Goal: Information Seeking & Learning: Learn about a topic

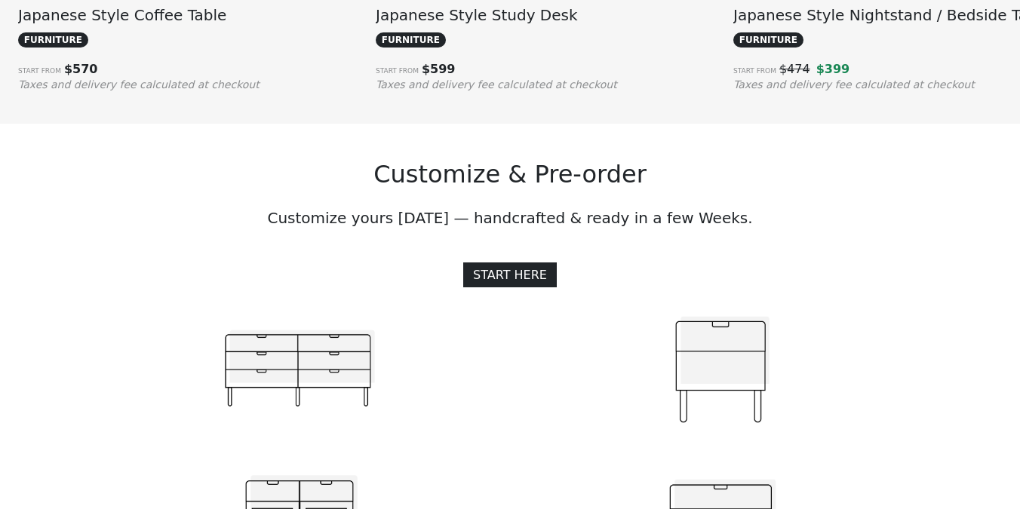
scroll to position [1402, 0]
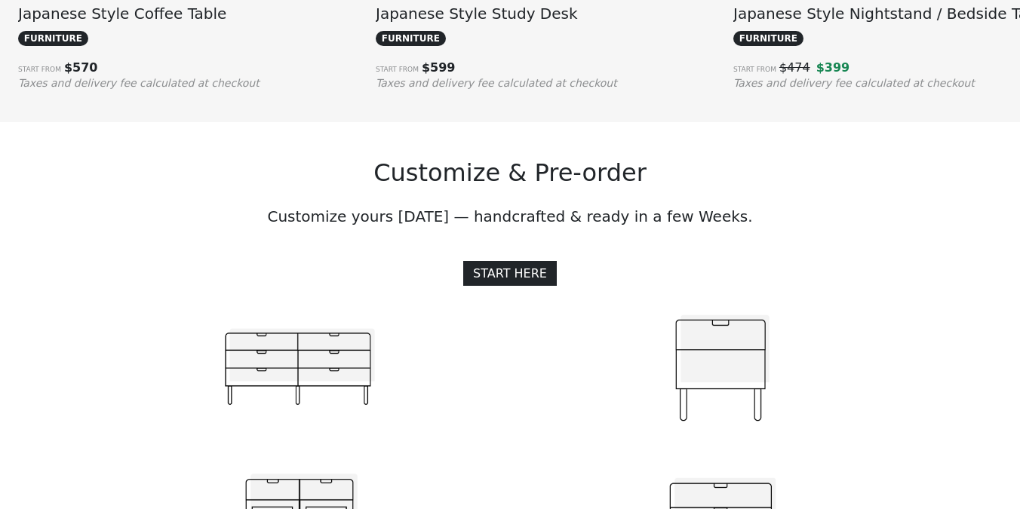
click at [324, 370] on img at bounding box center [299, 369] width 151 height 148
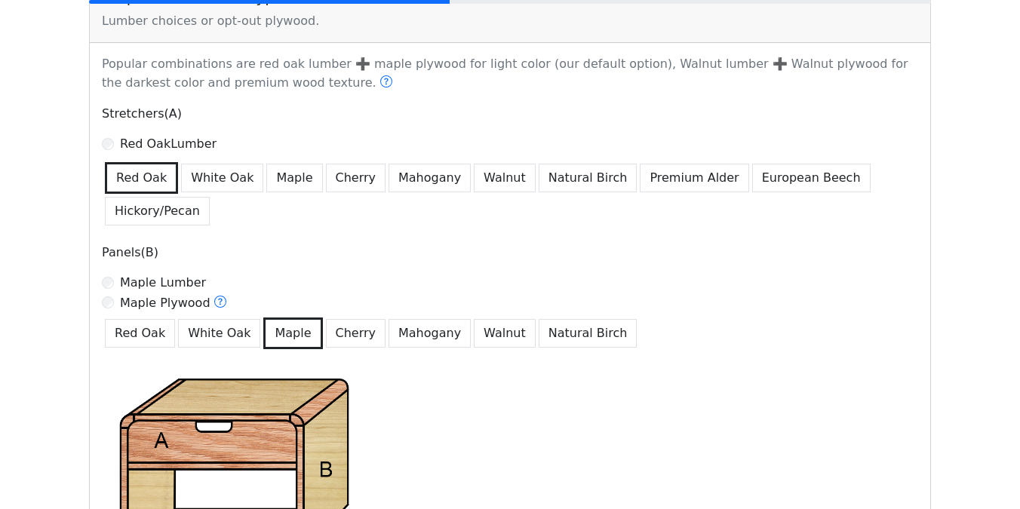
scroll to position [934, 0]
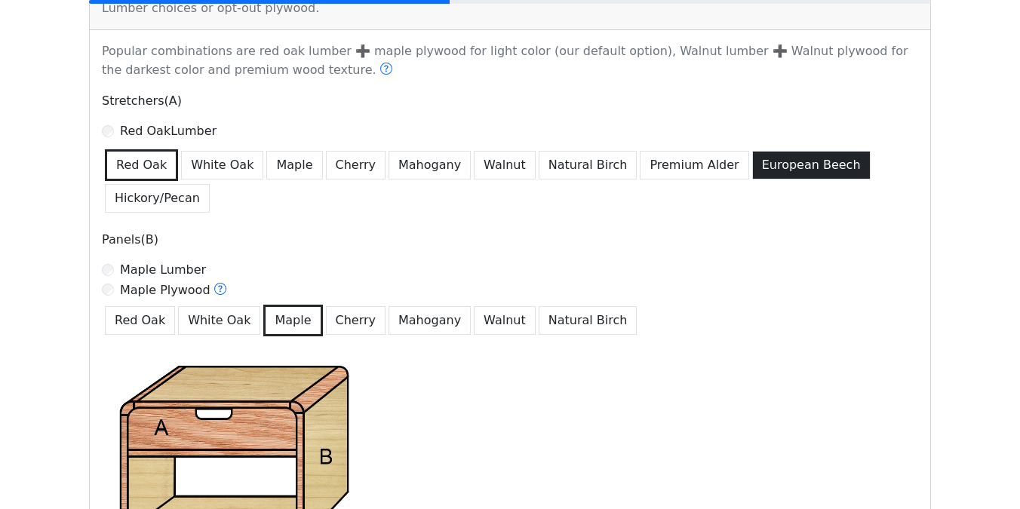
click at [771, 159] on button "European Beech" at bounding box center [811, 165] width 118 height 29
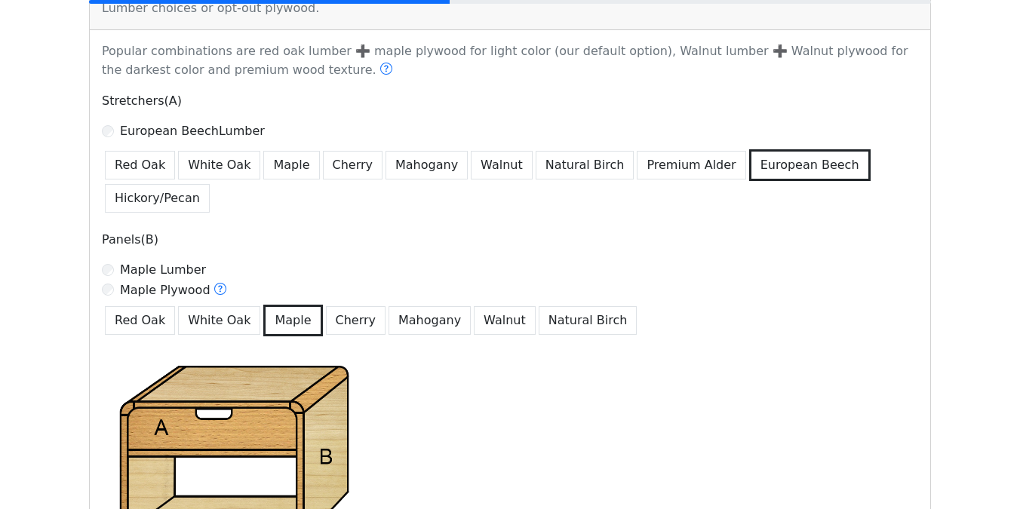
drag, startPoint x: 831, startPoint y: 166, endPoint x: 703, endPoint y: 166, distance: 128.2
click at [702, 166] on div "Red Oak White Oak Maple Cherry Mahogany Walnut Natural Birch Premium Alder Euro…" at bounding box center [510, 179] width 816 height 66
drag, startPoint x: 716, startPoint y: 166, endPoint x: 840, endPoint y: 164, distance: 124.4
click at [840, 164] on div "Red Oak White Oak Maple Cherry Mahogany Walnut Natural Birch Premium Alder Euro…" at bounding box center [510, 179] width 816 height 66
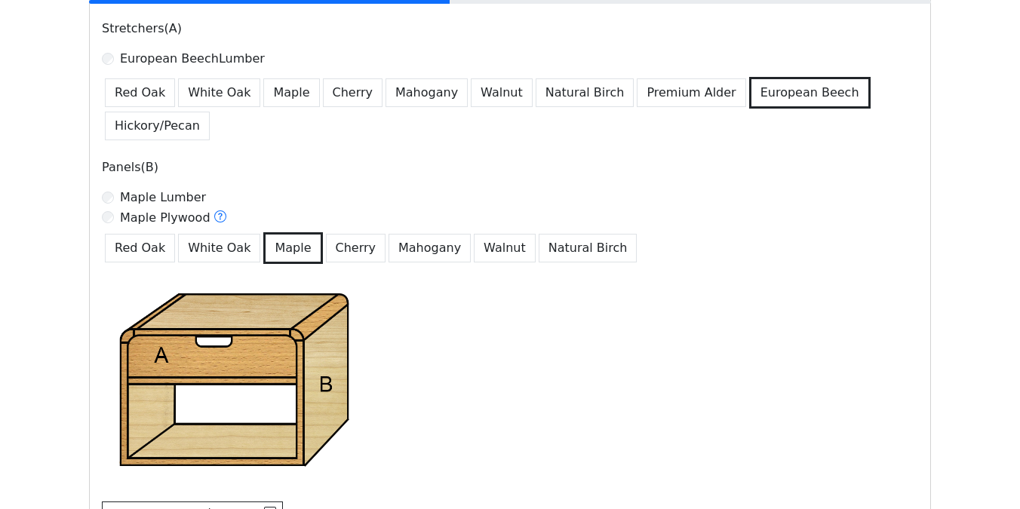
scroll to position [995, 0]
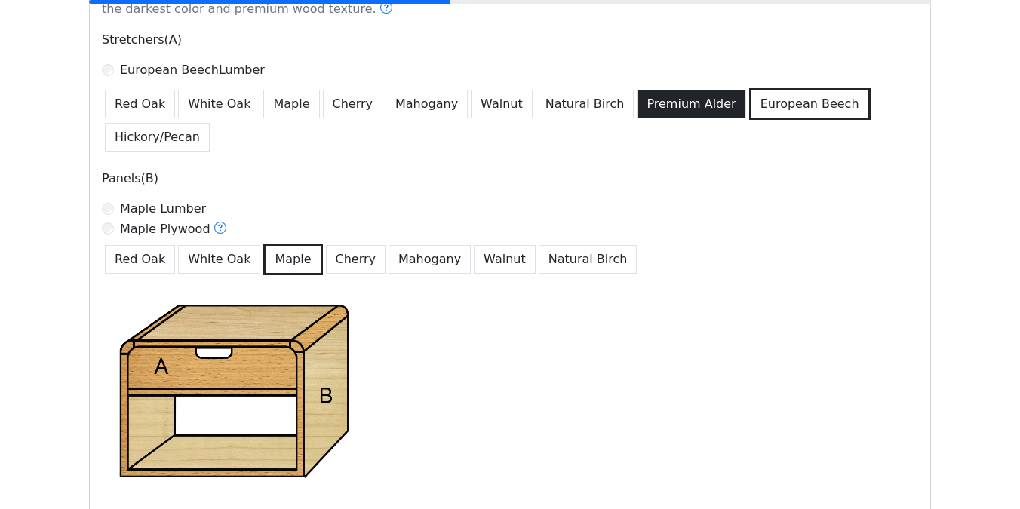
click at [654, 109] on button "Premium Alder" at bounding box center [690, 104] width 109 height 29
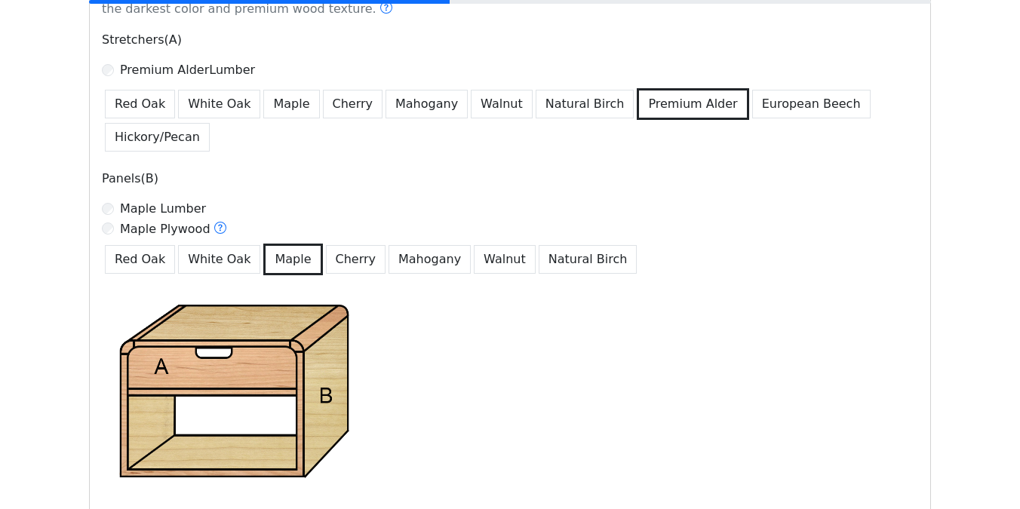
drag, startPoint x: 704, startPoint y: 134, endPoint x: 617, endPoint y: 109, distance: 90.2
click at [617, 109] on div "Red Oak White Oak Maple Cherry Mahogany Walnut Natural Birch Premium Alder Euro…" at bounding box center [510, 118] width 816 height 66
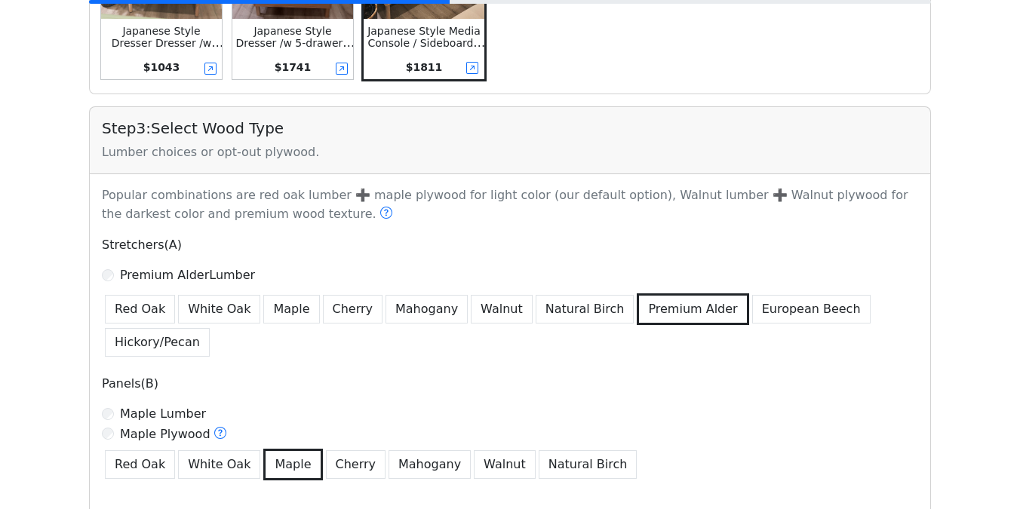
scroll to position [793, 0]
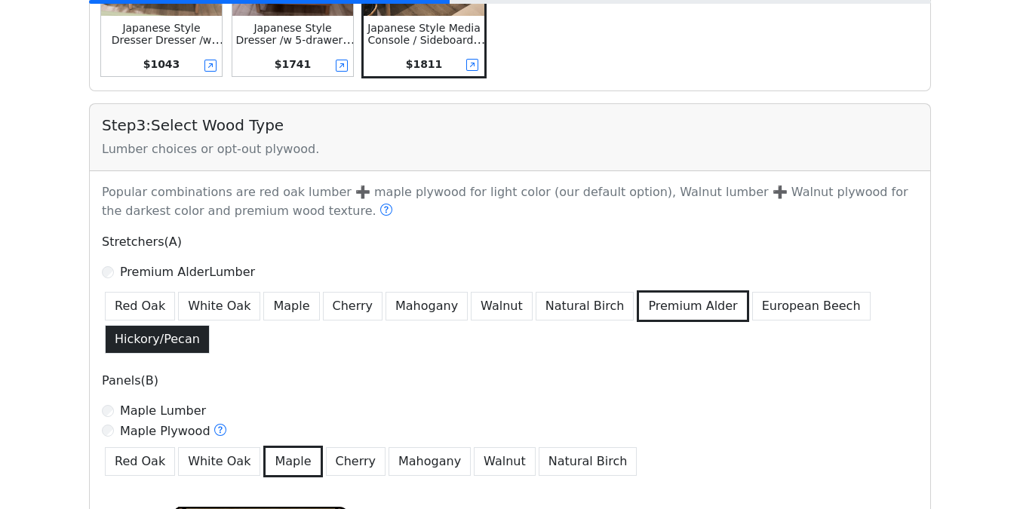
click at [189, 339] on button "Hickory/Pecan" at bounding box center [157, 339] width 105 height 29
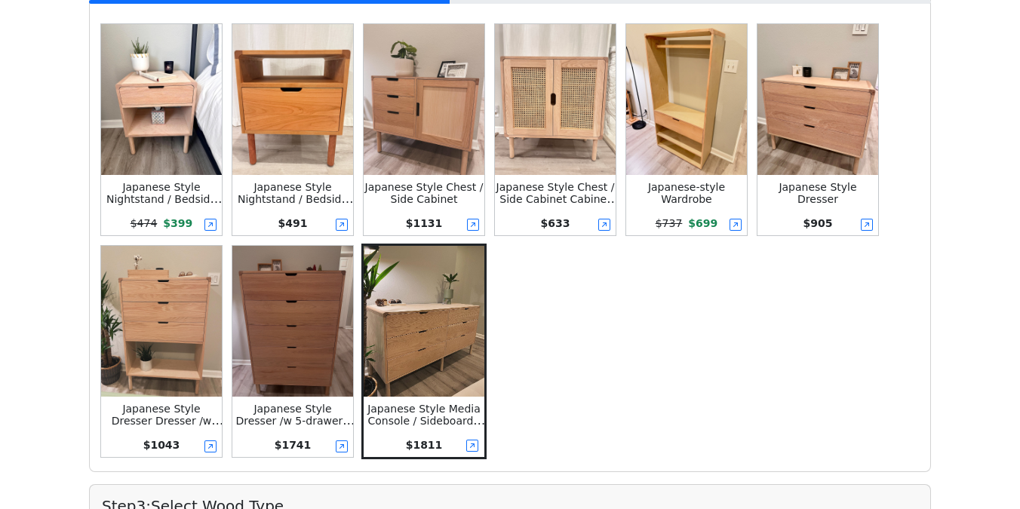
scroll to position [0, 0]
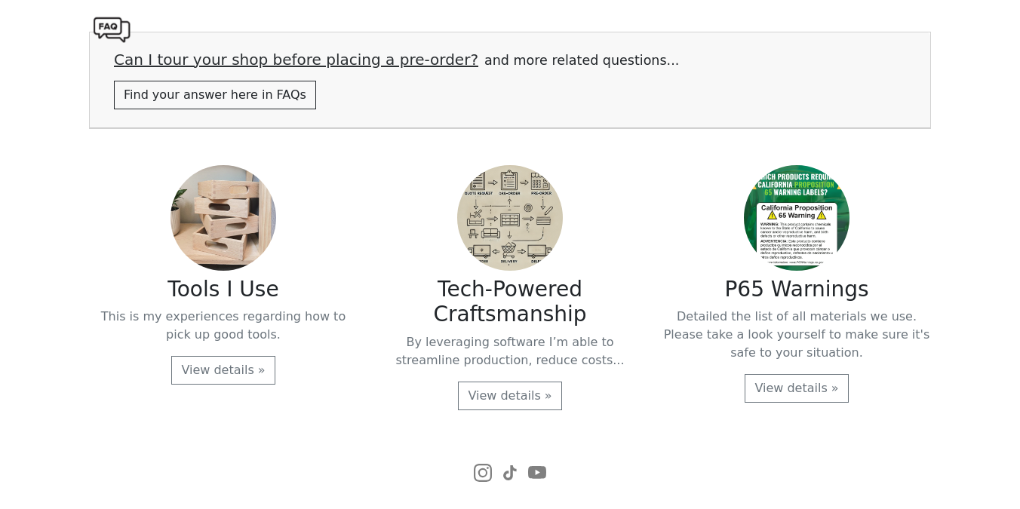
scroll to position [3139, 0]
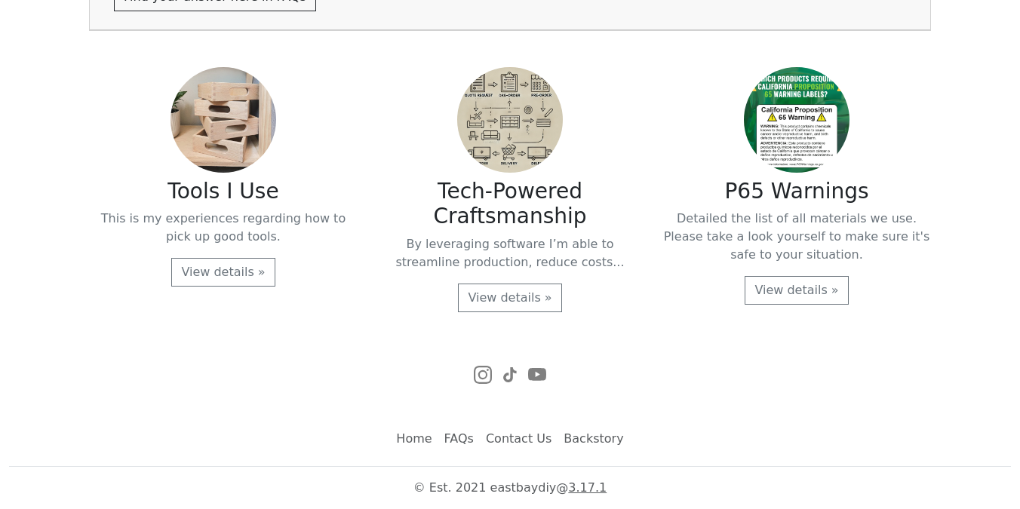
click at [463, 432] on link "FAQs" at bounding box center [458, 439] width 41 height 30
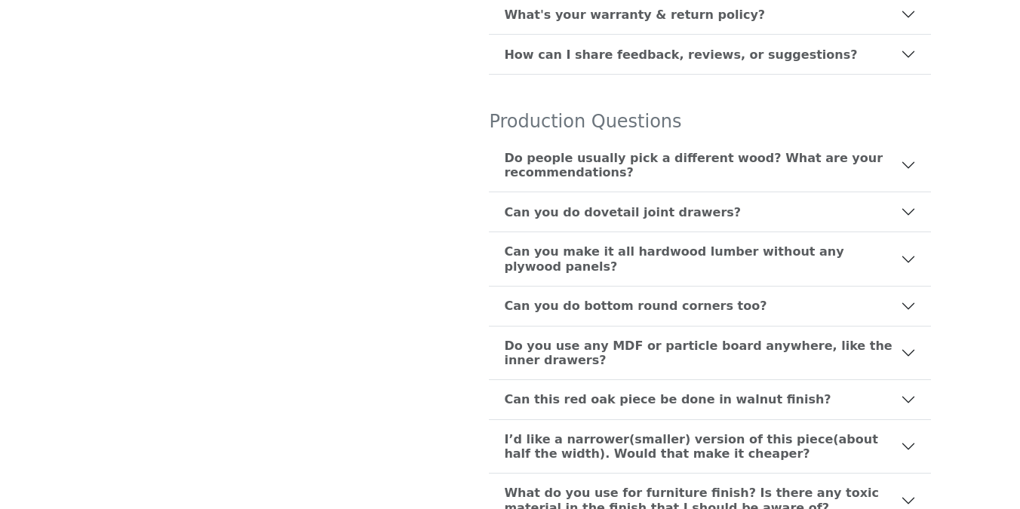
scroll to position [703, 0]
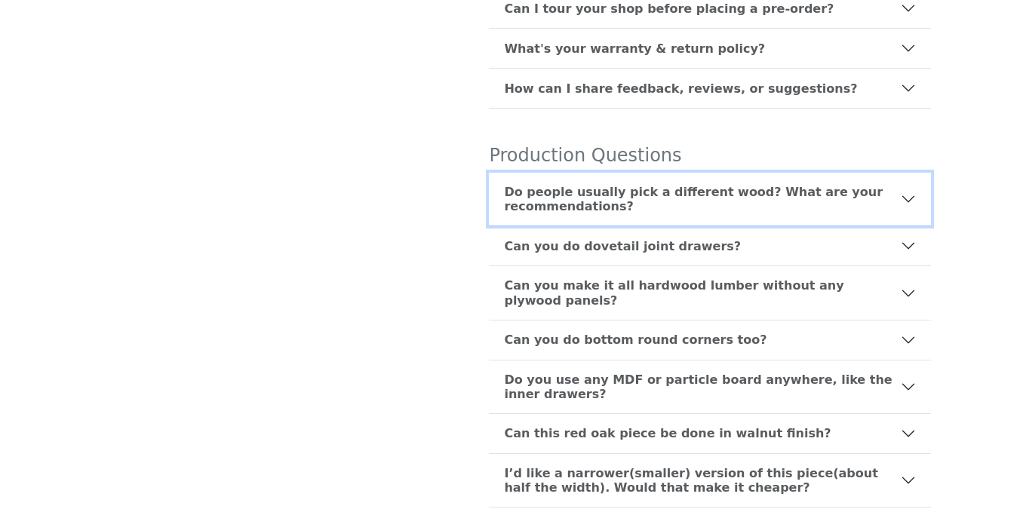
click at [625, 185] on b "Do people usually pick a different wood? What are your recommendations?" at bounding box center [702, 199] width 397 height 29
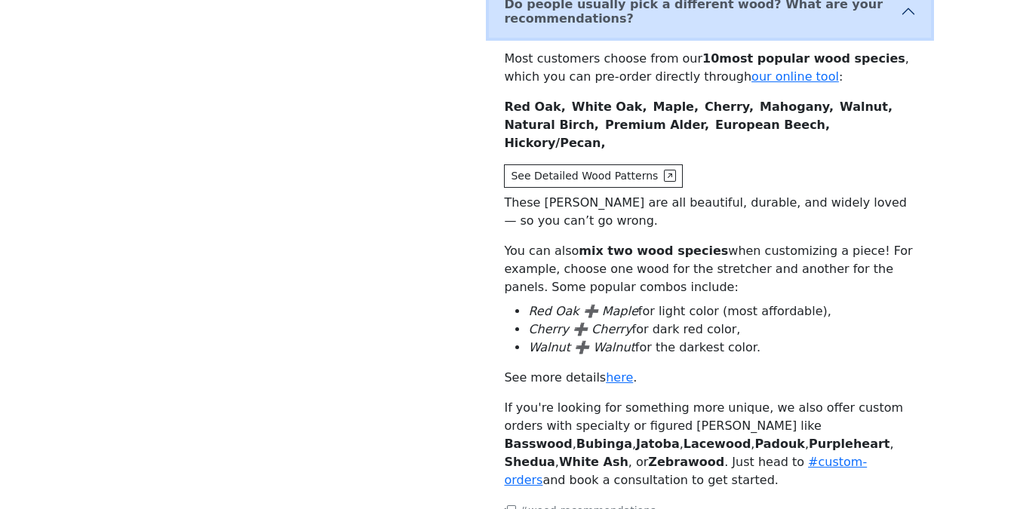
scroll to position [892, 0]
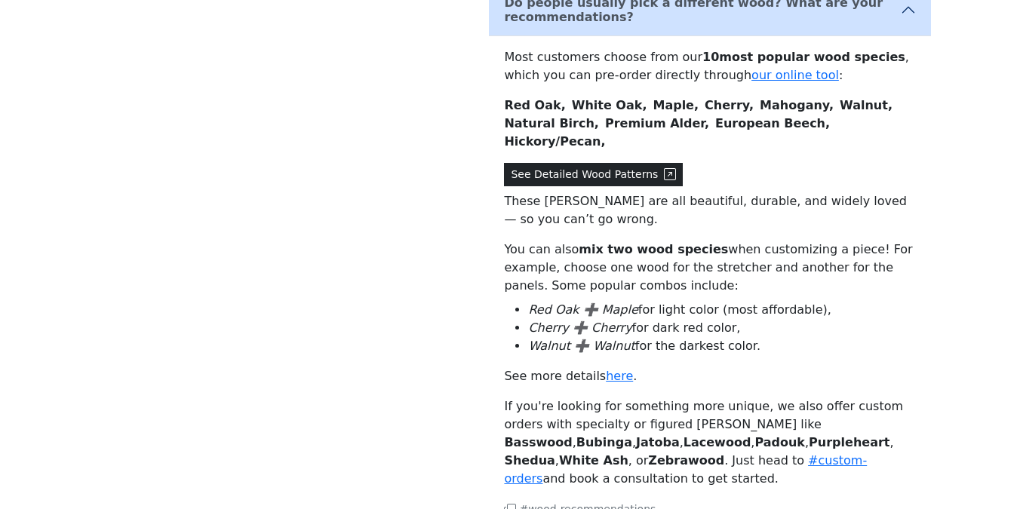
click at [546, 163] on button "See Detailed Wood Patterns" at bounding box center [593, 174] width 179 height 23
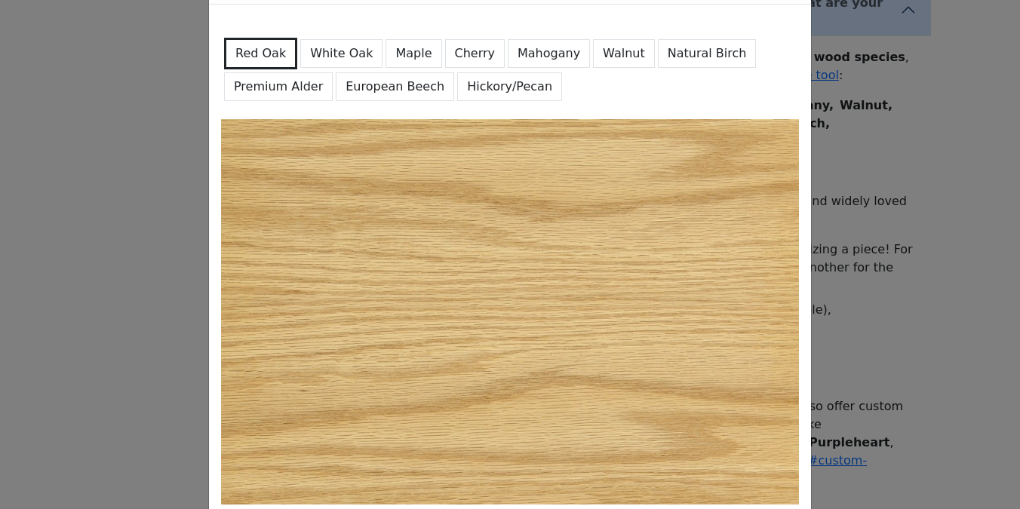
scroll to position [87, 0]
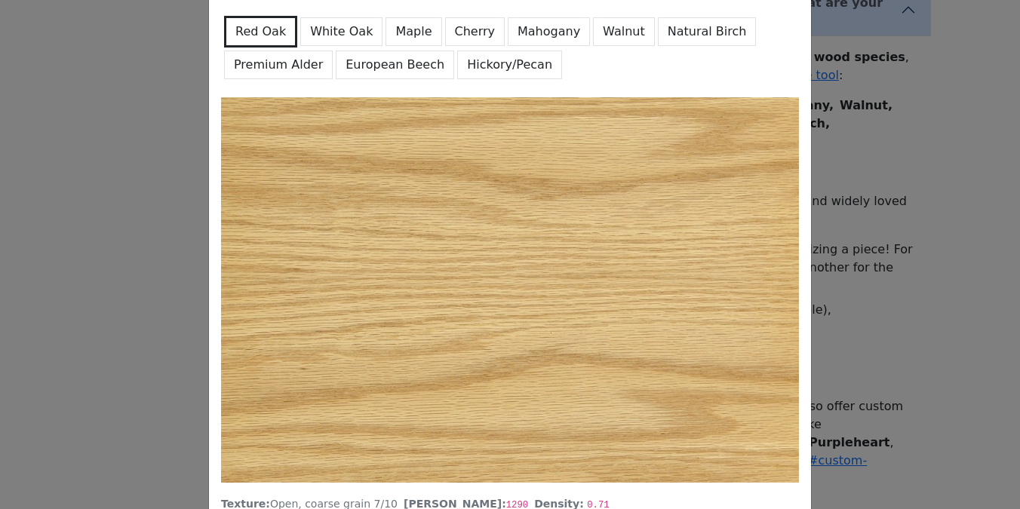
click at [469, 66] on button "Hickory/Pecan" at bounding box center [509, 65] width 105 height 29
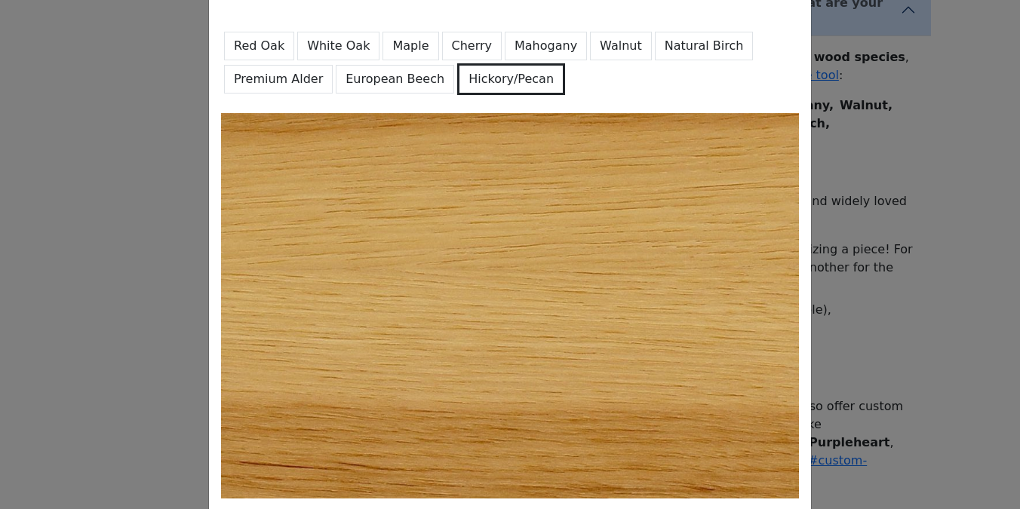
scroll to position [62, 0]
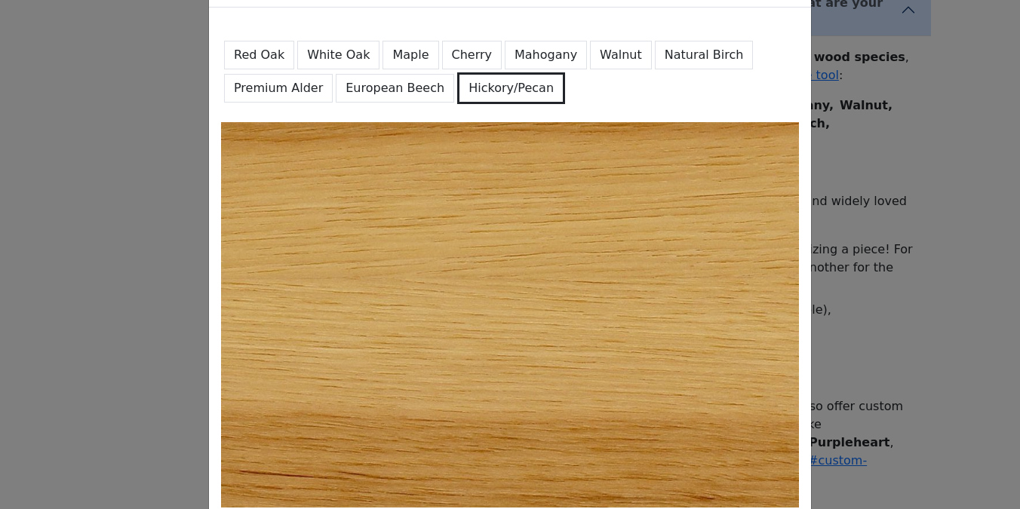
click at [579, 96] on div "Red Oak White Oak Maple Cherry Mahogany Walnut Natural Birch Premium Alder Euro…" at bounding box center [510, 71] width 578 height 103
click at [422, 26] on div "Red Oak White Oak Maple Cherry Mahogany Walnut Natural Birch Premium Alder Euro…" at bounding box center [510, 71] width 578 height 103
click at [671, 44] on button "Natural Birch" at bounding box center [704, 55] width 99 height 29
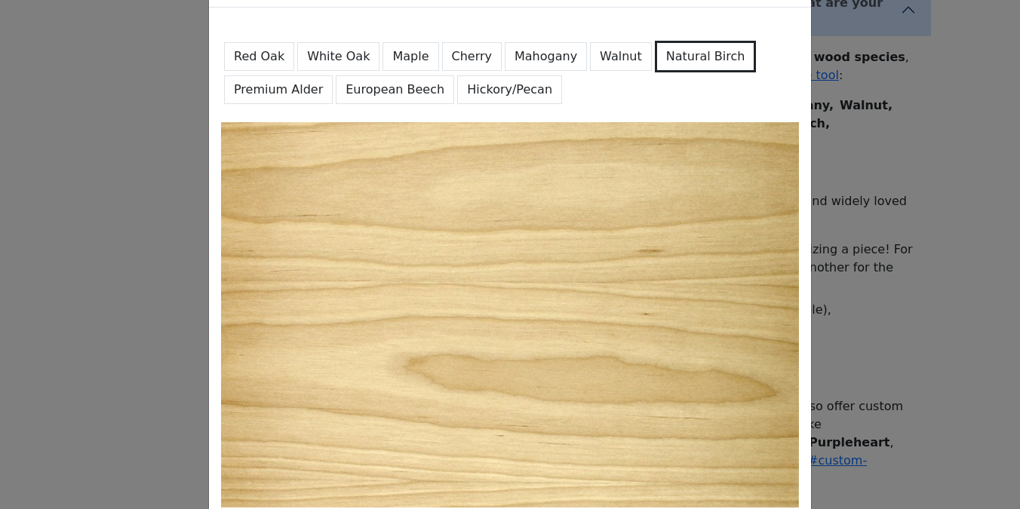
click at [283, 96] on button "Premium Alder" at bounding box center [278, 89] width 109 height 29
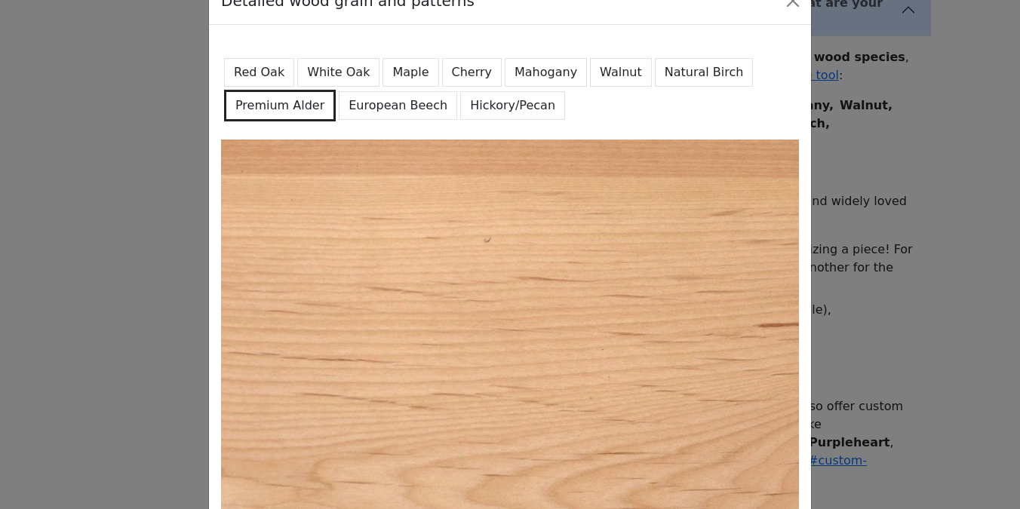
scroll to position [0, 0]
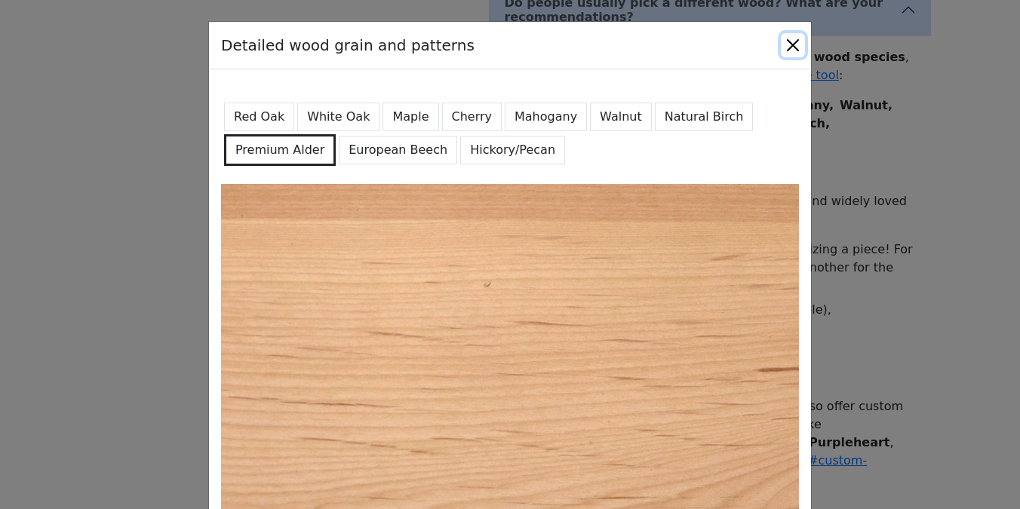
click at [799, 45] on button "Close" at bounding box center [793, 45] width 24 height 24
